Goal: Task Accomplishment & Management: Manage account settings

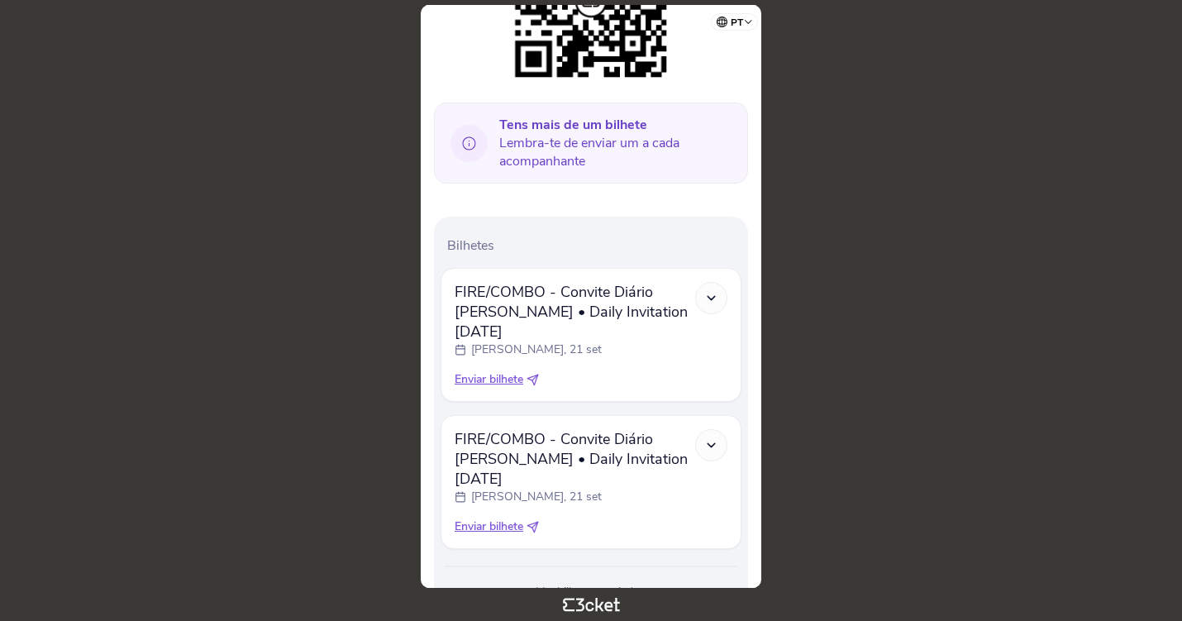
scroll to position [377, 0]
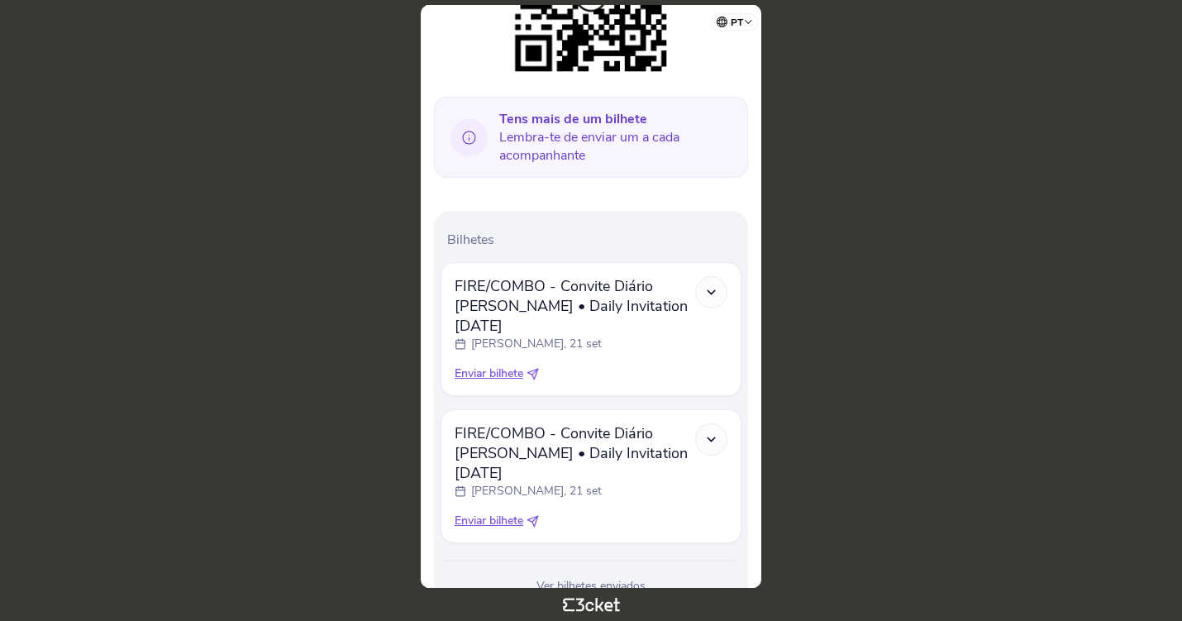
click at [536, 369] on icon at bounding box center [535, 372] width 6 height 6
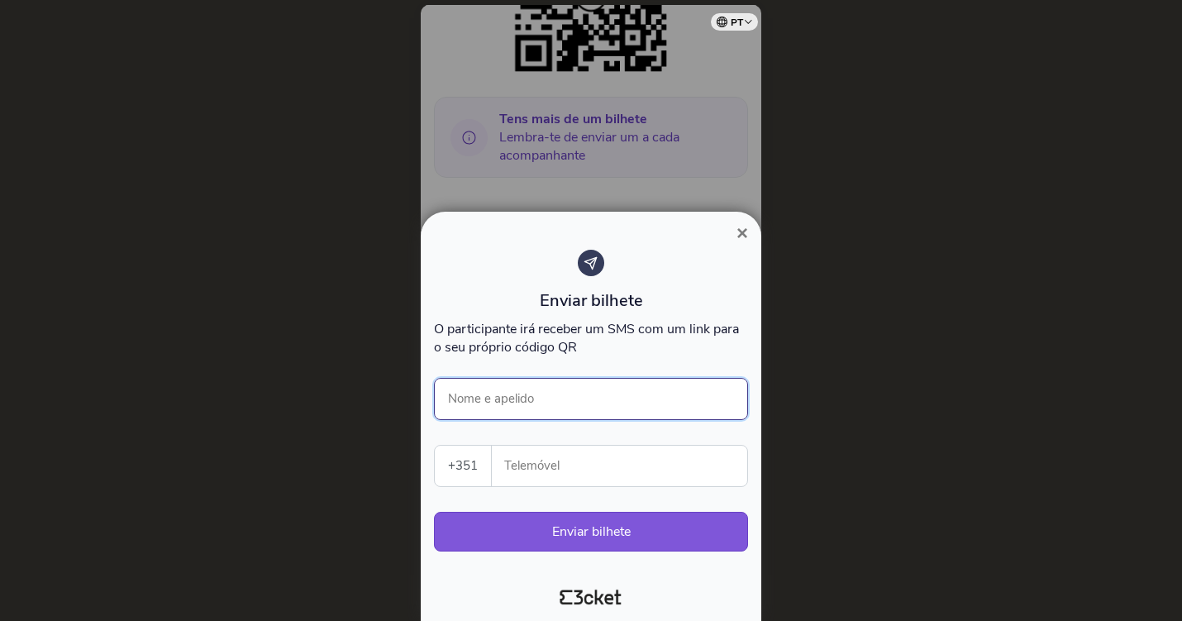
click at [534, 402] on input "Nome e apelido" at bounding box center [591, 399] width 314 height 42
type input "Inês Vales"
click at [577, 496] on div "Enviar bilhete O participante irá receber um SMS com um link para o seu próprio…" at bounding box center [591, 409] width 314 height 318
click at [577, 476] on input "Telemóvel" at bounding box center [626, 466] width 242 height 41
click at [693, 463] on input "Telemóvel" at bounding box center [626, 466] width 242 height 41
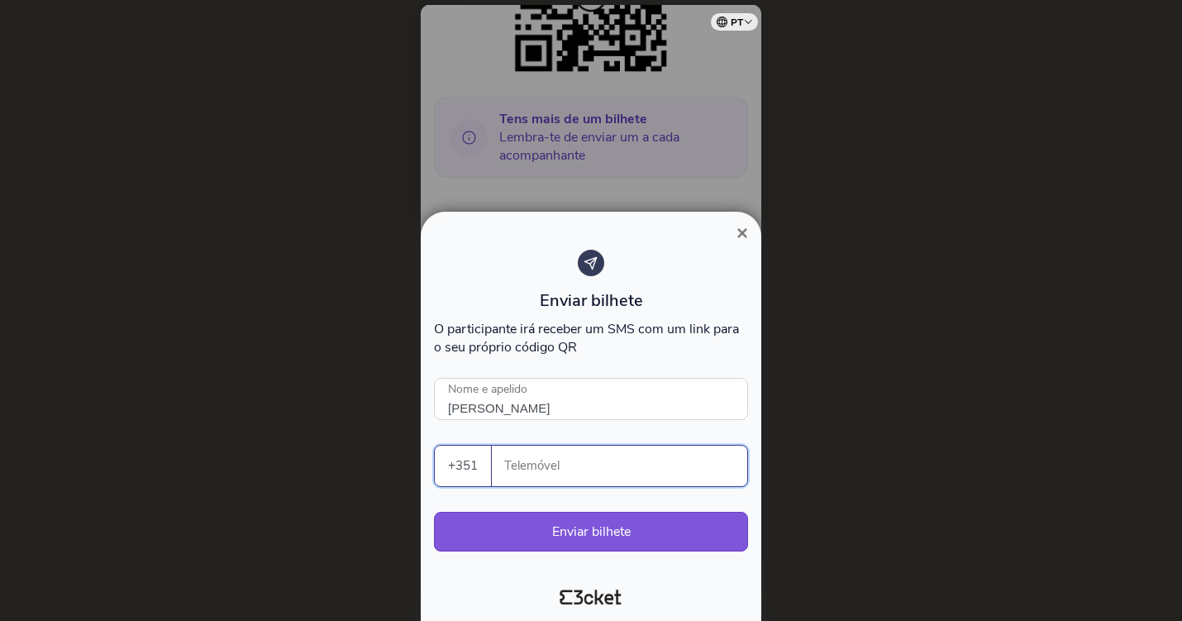
paste input "351916542579"
drag, startPoint x: 525, startPoint y: 475, endPoint x: 472, endPoint y: 474, distance: 52.9
click at [472, 474] on div "+351 Portugal (+351) Spain (+34) Belgium (+32) France (+33) United Kingdom (+44…" at bounding box center [591, 466] width 314 height 42
drag, startPoint x: 527, startPoint y: 475, endPoint x: 546, endPoint y: 475, distance: 19.0
click at [547, 475] on input "916542579" at bounding box center [626, 466] width 242 height 41
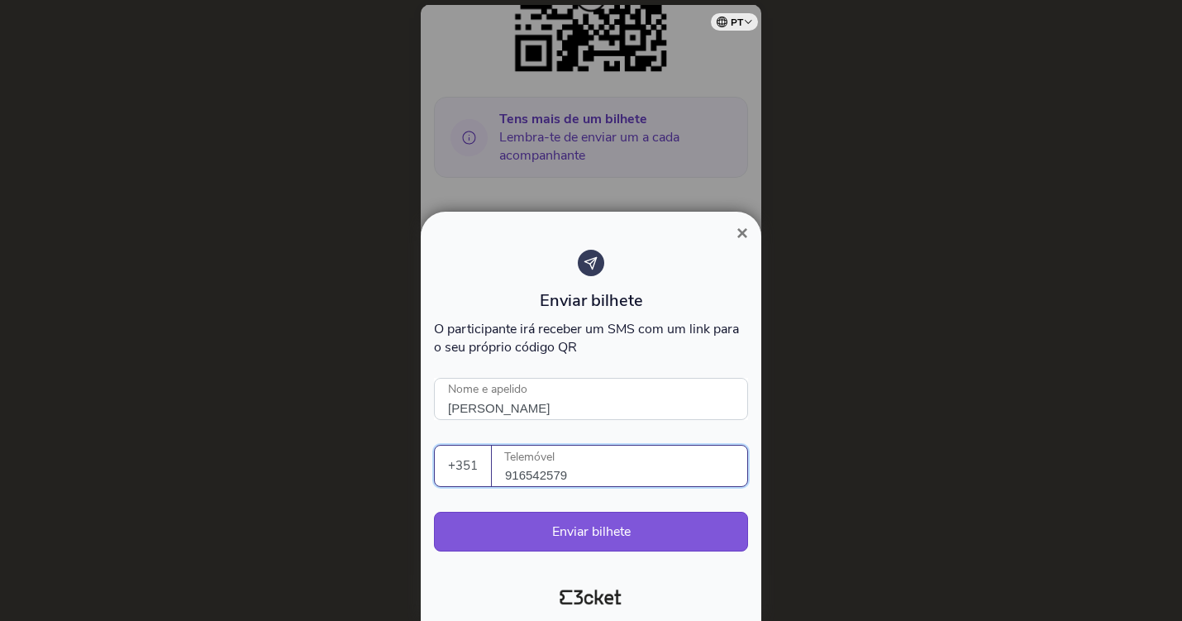
type input "916542579"
click at [717, 301] on div "Enviar bilhete" at bounding box center [591, 300] width 314 height 22
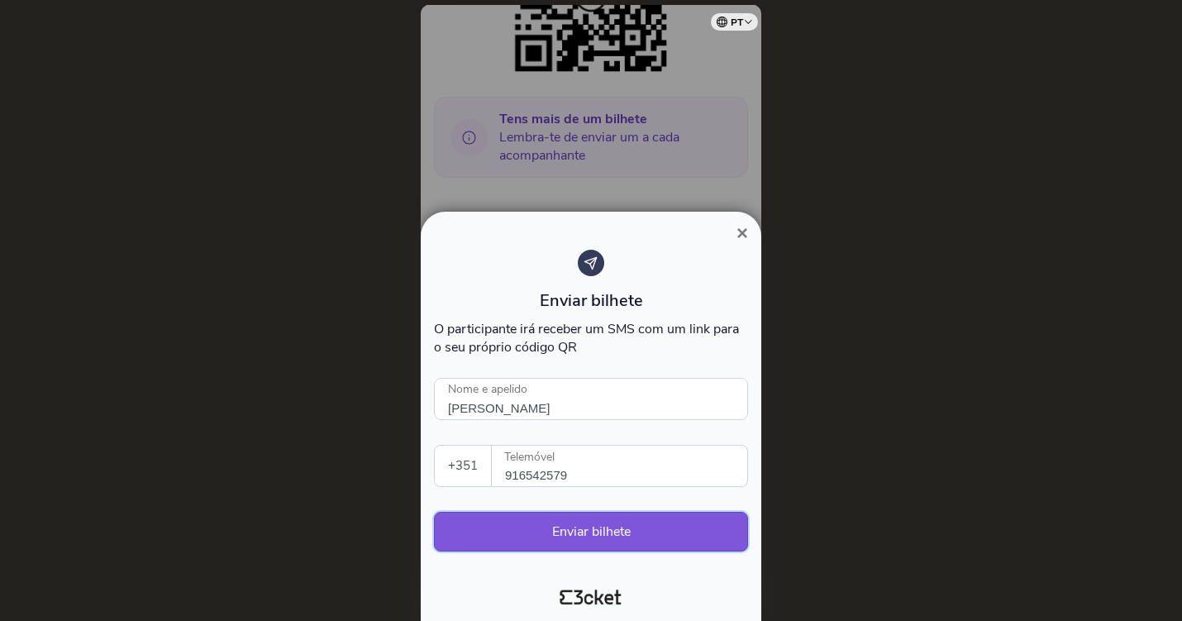
click at [624, 534] on button "Enviar bilhete" at bounding box center [591, 532] width 314 height 40
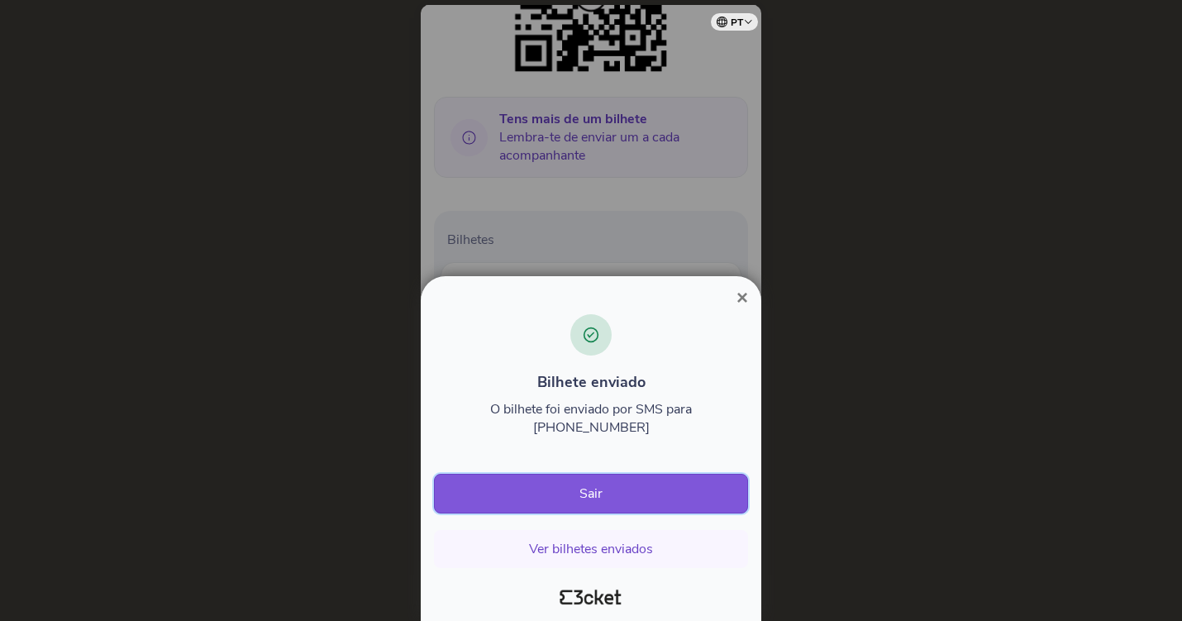
click at [619, 496] on button "Sair" at bounding box center [591, 494] width 314 height 40
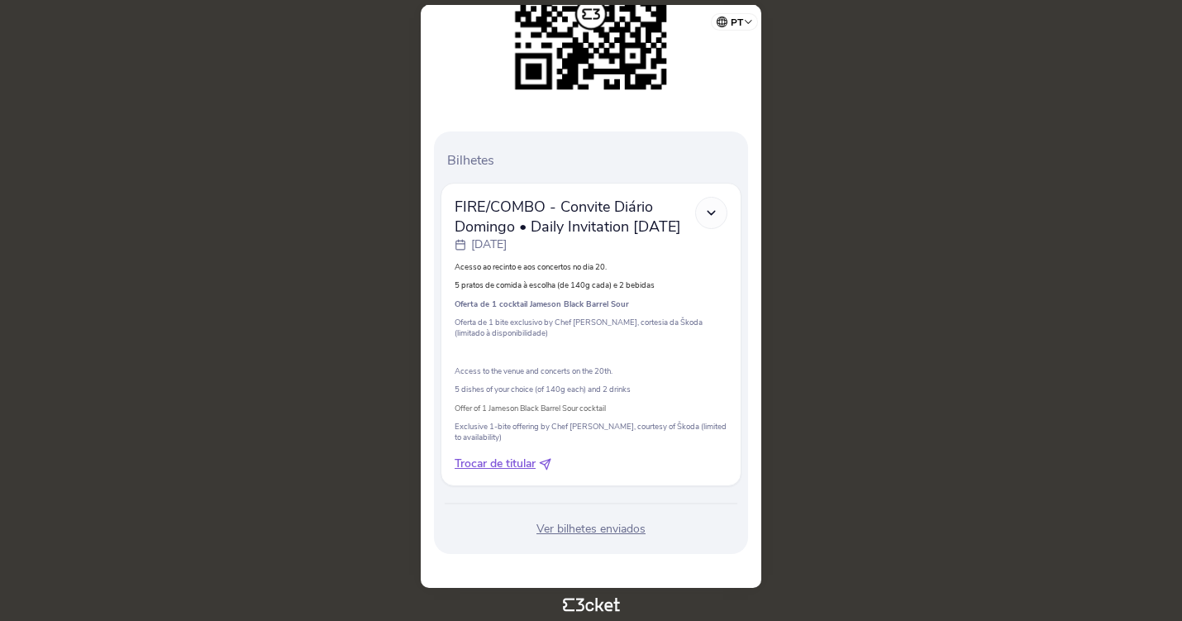
scroll to position [334, 0]
click at [712, 214] on icon at bounding box center [711, 213] width 14 height 14
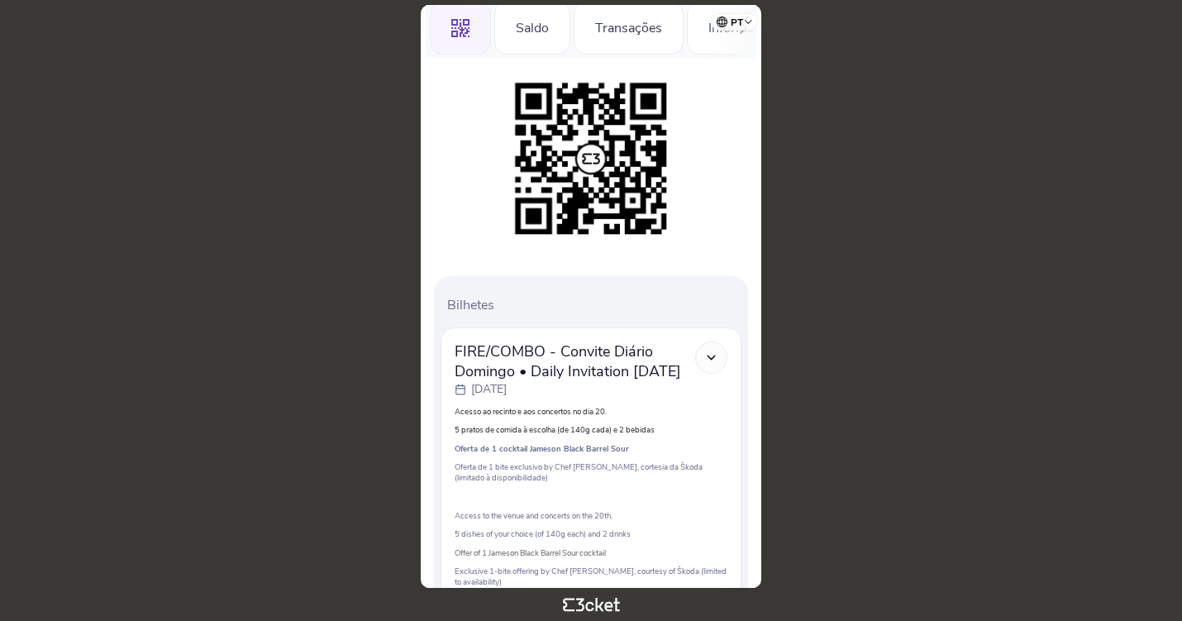
scroll to position [0, 0]
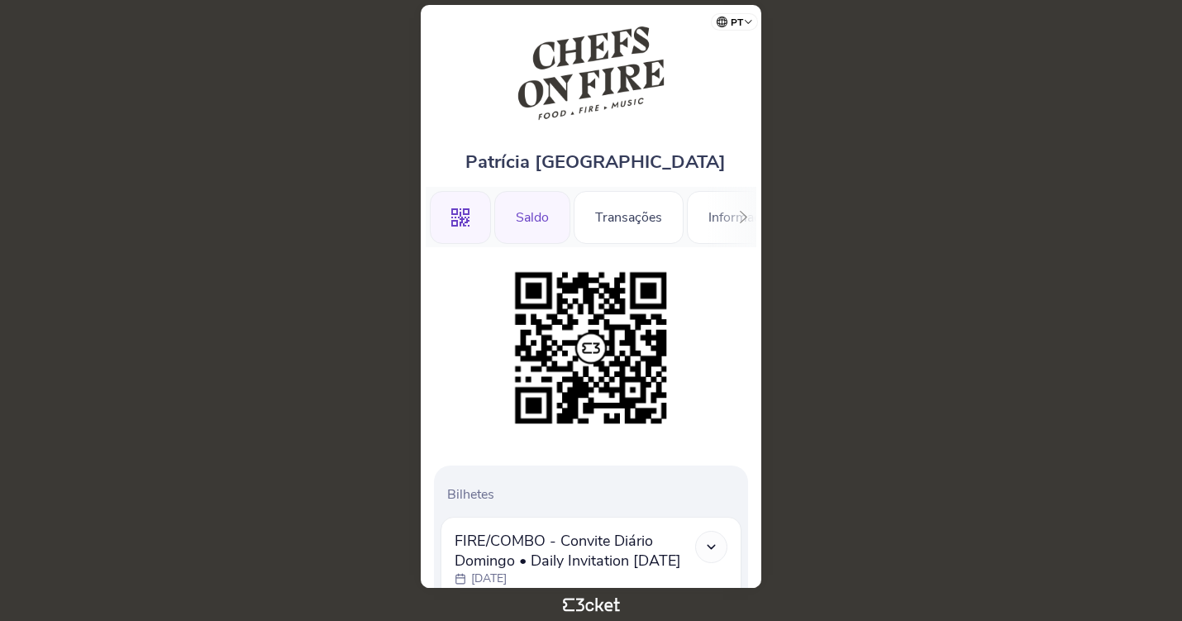
click at [551, 222] on div "Saldo" at bounding box center [532, 217] width 76 height 53
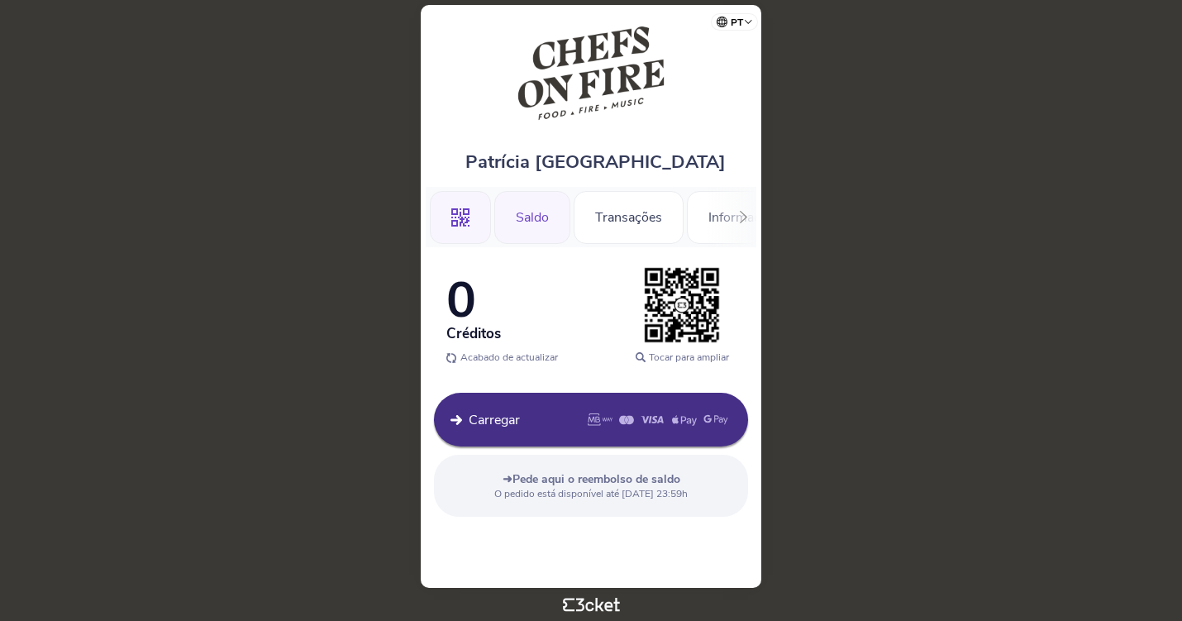
click at [469, 218] on icon ".st0{fill-rule:evenodd;clip-rule:evenodd;}" at bounding box center [460, 217] width 18 height 18
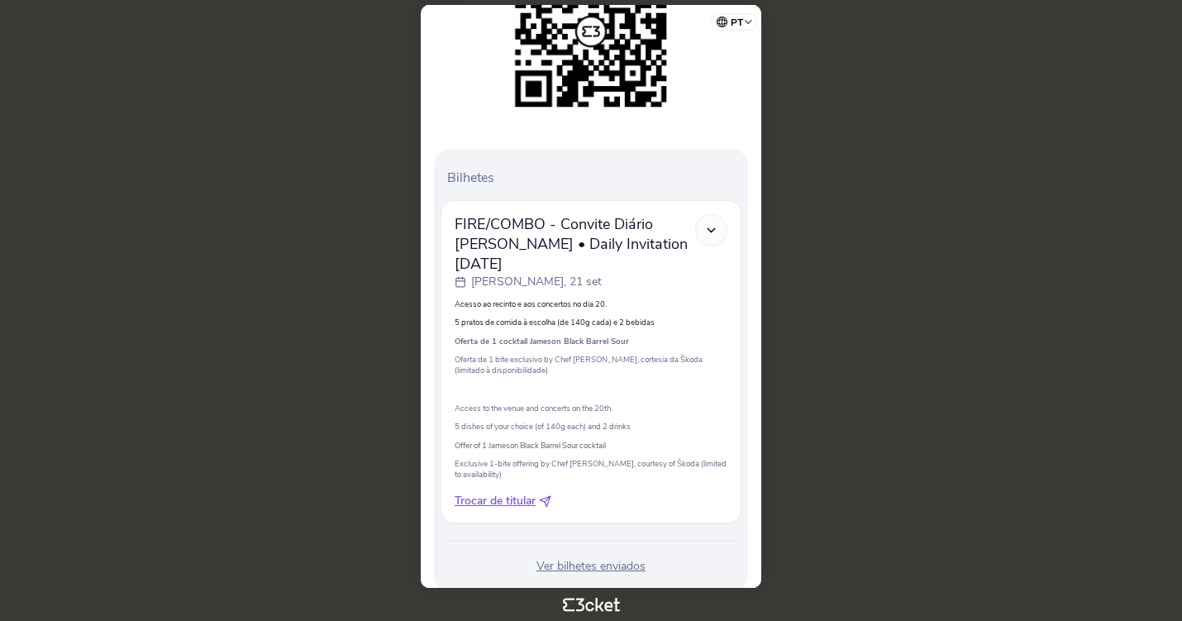
scroll to position [342, 0]
click at [709, 222] on icon at bounding box center [711, 229] width 14 height 14
click at [710, 213] on div at bounding box center [711, 229] width 32 height 32
click at [568, 557] on div "Ver bilhetes enviados" at bounding box center [591, 565] width 301 height 17
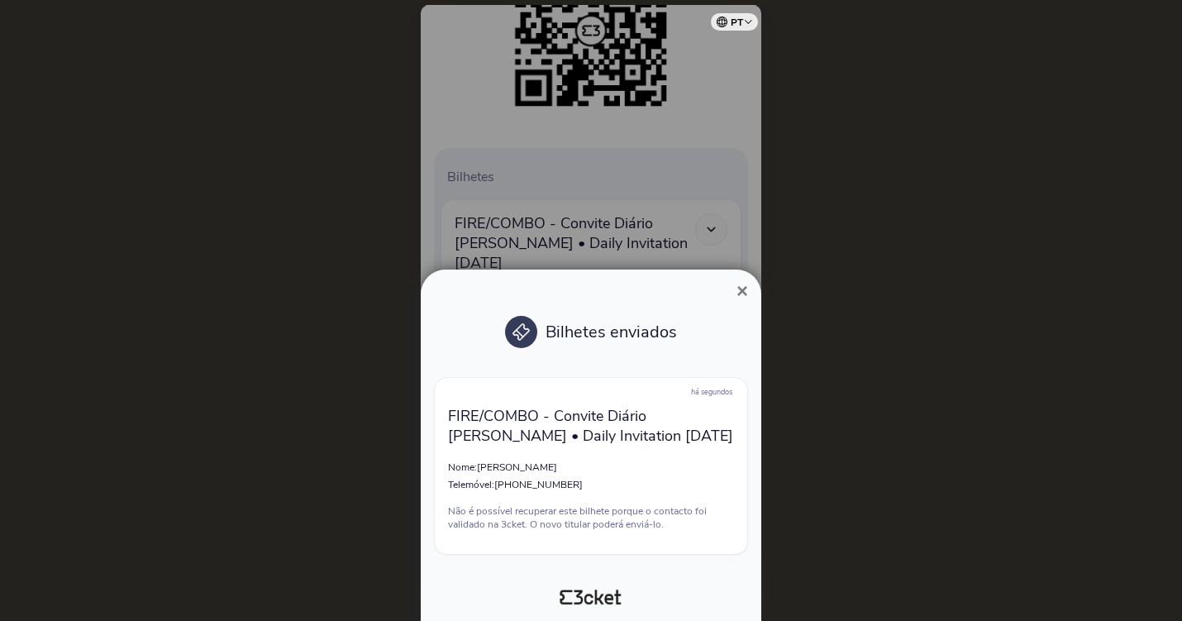
click at [742, 284] on span "×" at bounding box center [743, 290] width 12 height 22
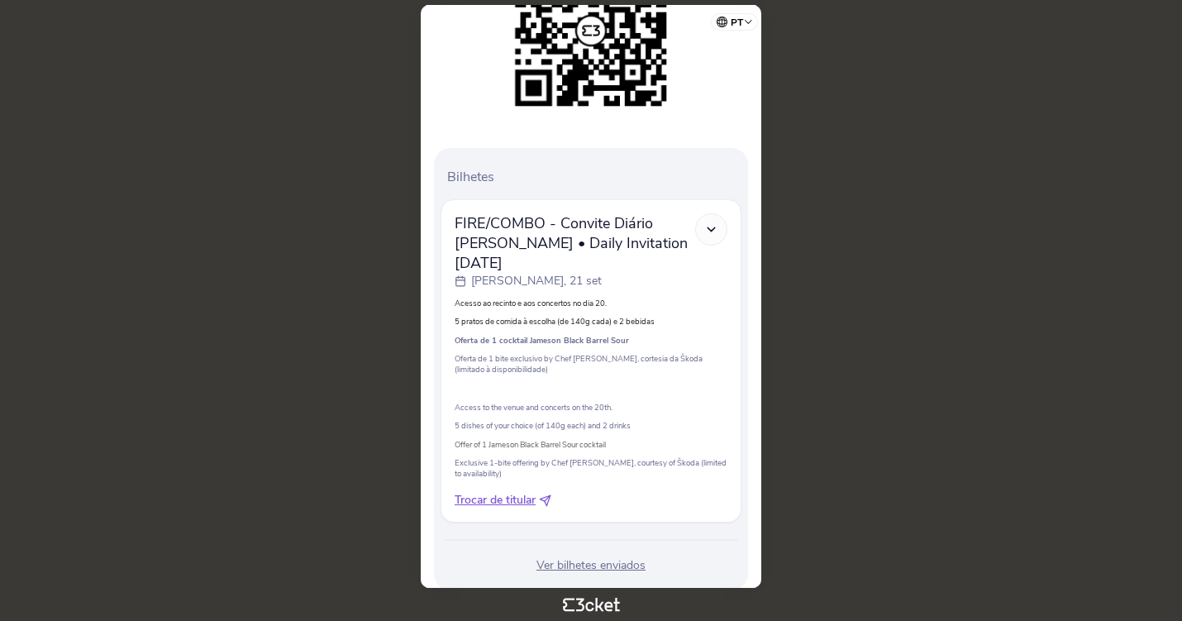
click at [513, 492] on span "Trocar de titular" at bounding box center [495, 500] width 81 height 17
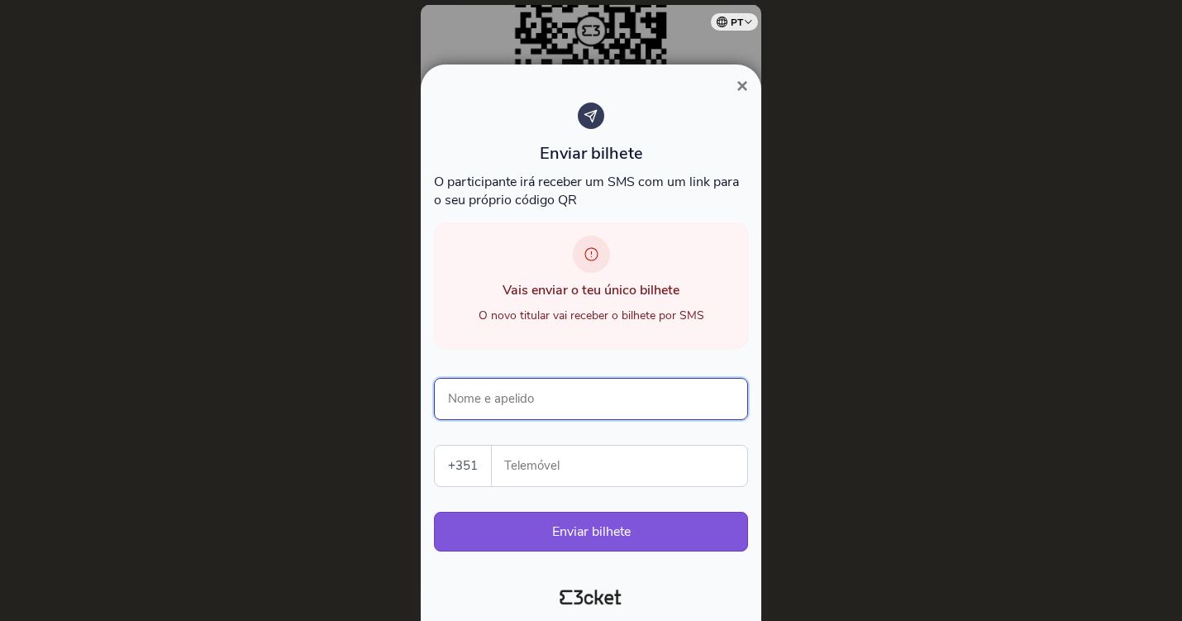
click at [630, 397] on input "Nome e apelido" at bounding box center [591, 399] width 314 height 42
type input "Larissa Silva"
click at [641, 470] on input "Telemóvel" at bounding box center [626, 466] width 242 height 41
click at [704, 269] on div "Vais enviar o teu único bilhete O novo titular vai receber o bilhete por SMS" at bounding box center [591, 285] width 314 height 126
click at [541, 475] on input "Telemóvel" at bounding box center [626, 466] width 242 height 41
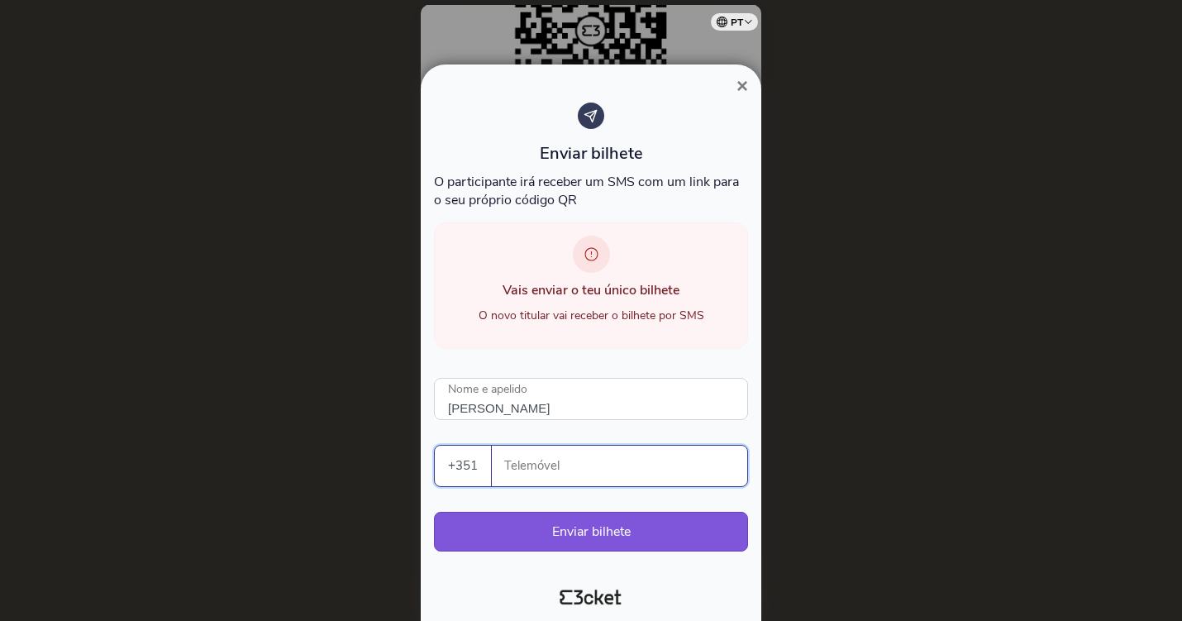
paste input "351924420845"
drag, startPoint x: 526, startPoint y: 474, endPoint x: 454, endPoint y: 474, distance: 71.9
click at [454, 474] on div "+351 Portugal (+351) Spain (+34) Belgium (+32) France (+33) United Kingdom (+44…" at bounding box center [591, 466] width 314 height 42
type input "924420845"
click at [615, 531] on button "Enviar bilhete" at bounding box center [591, 532] width 314 height 40
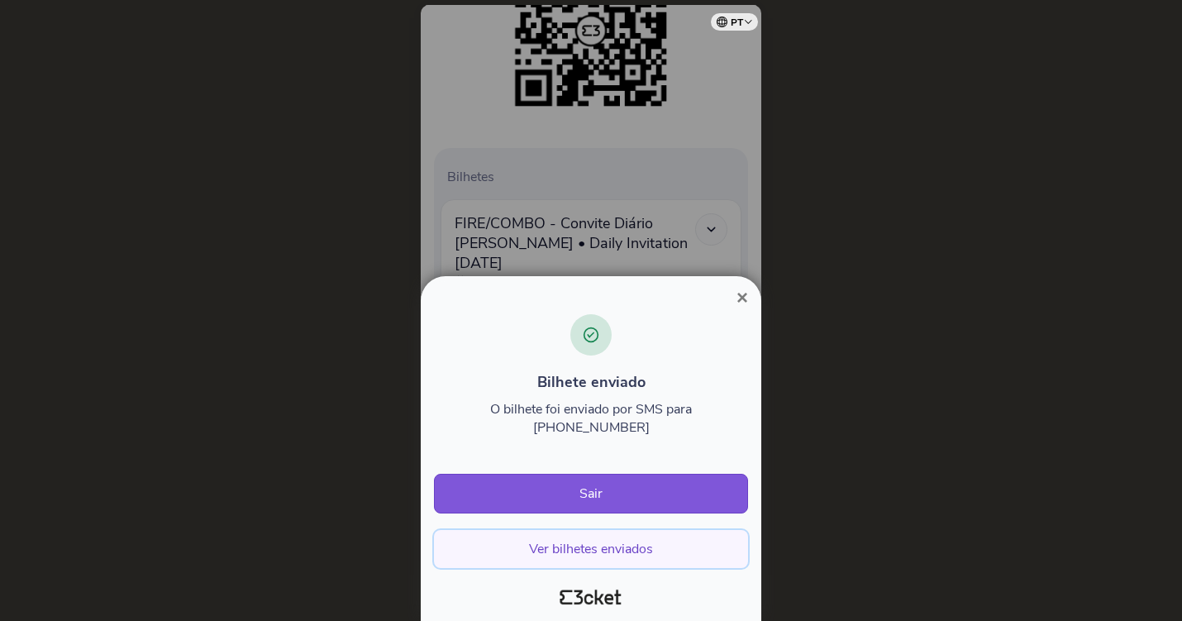
click at [611, 557] on button "Ver bilhetes enviados" at bounding box center [591, 549] width 314 height 38
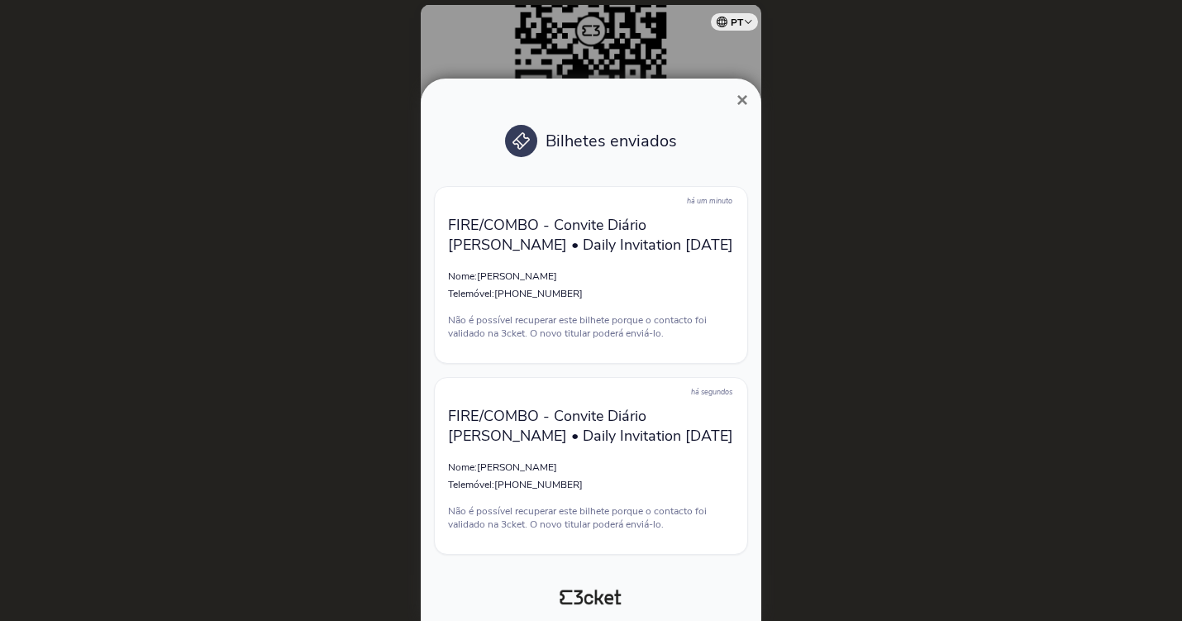
click at [742, 96] on span "×" at bounding box center [743, 99] width 12 height 22
